Goal: Entertainment & Leisure: Browse casually

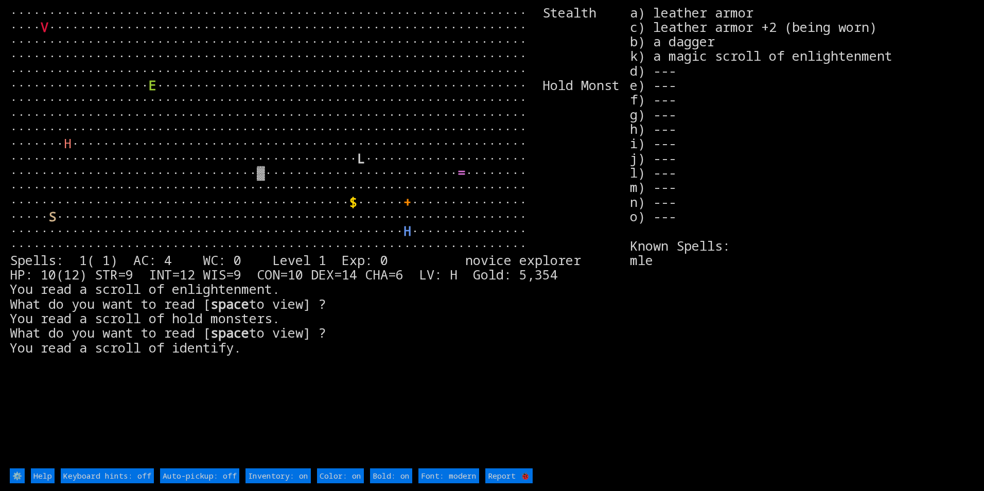
drag, startPoint x: 375, startPoint y: 182, endPoint x: 384, endPoint y: 180, distance: 9.9
click at [375, 182] on larn "··································································· Stealth ···…" at bounding box center [320, 236] width 620 height 462
